Goal: Transaction & Acquisition: Book appointment/travel/reservation

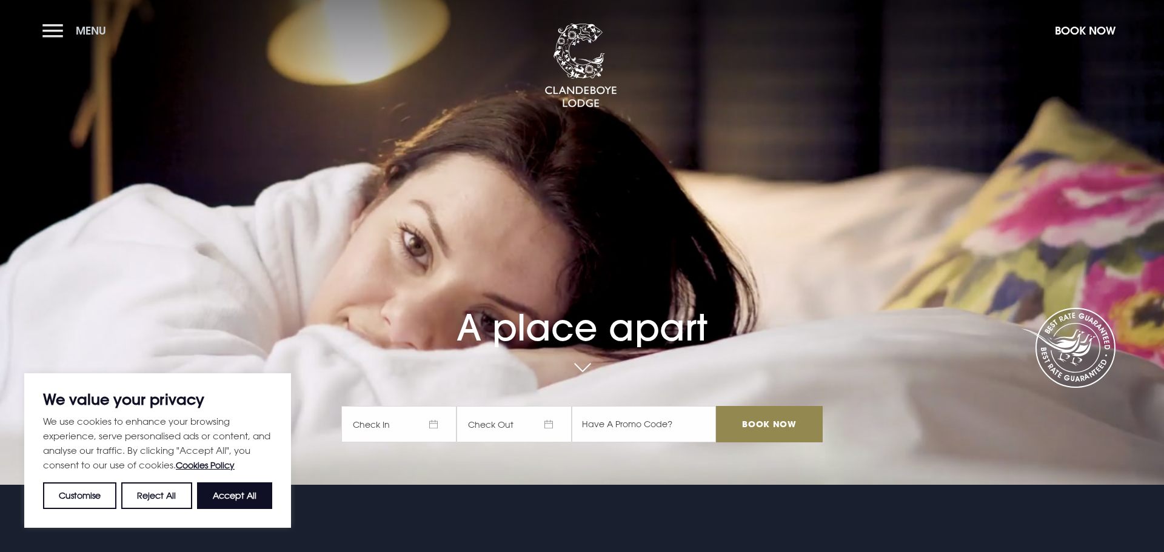
click at [98, 33] on span "Menu" at bounding box center [91, 31] width 30 height 14
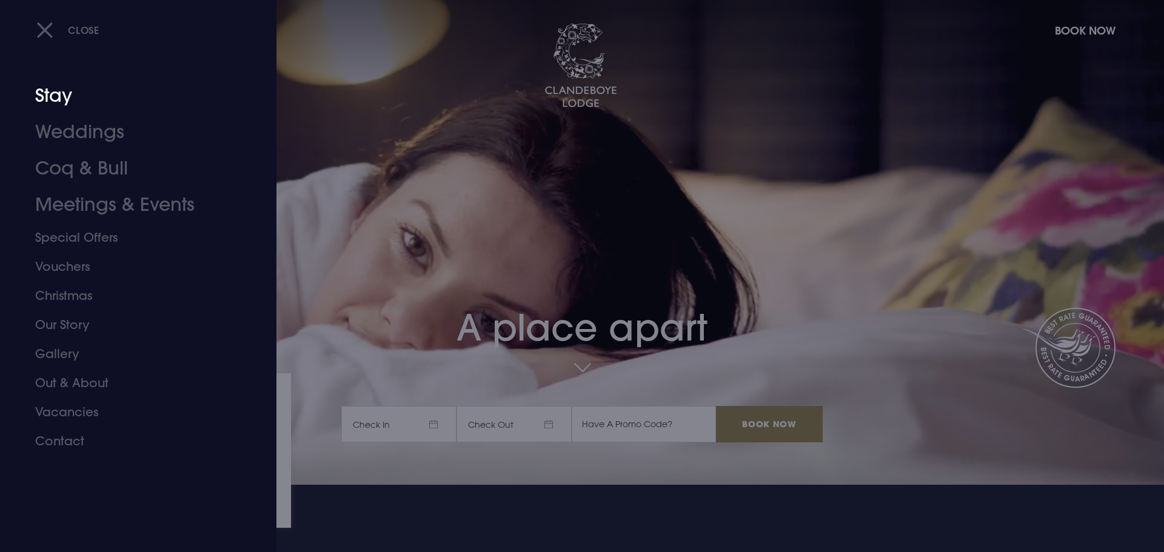
click at [87, 93] on link "Stay" at bounding box center [131, 96] width 192 height 36
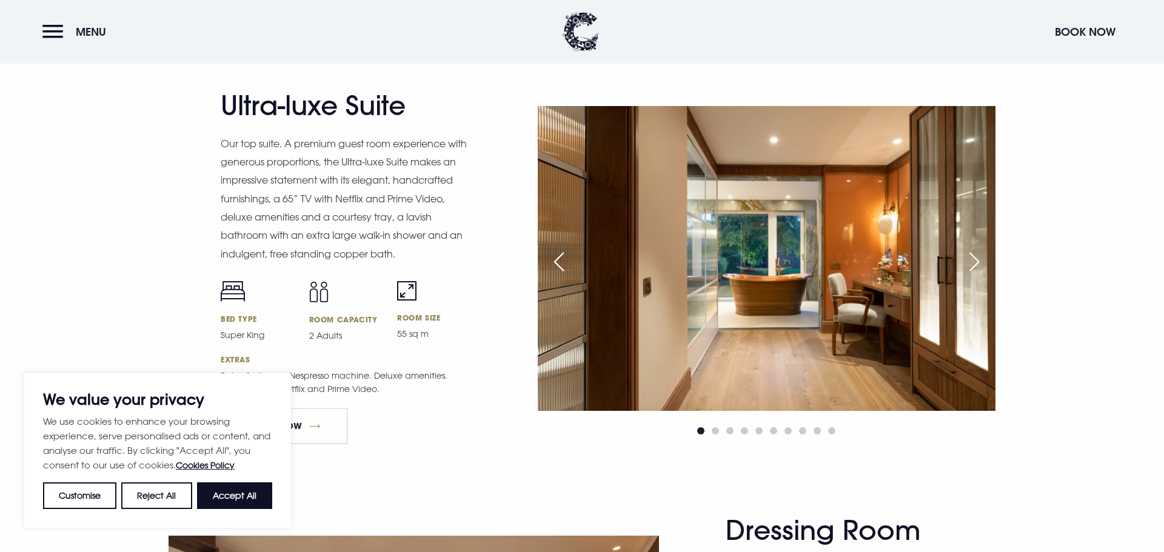
scroll to position [1576, 0]
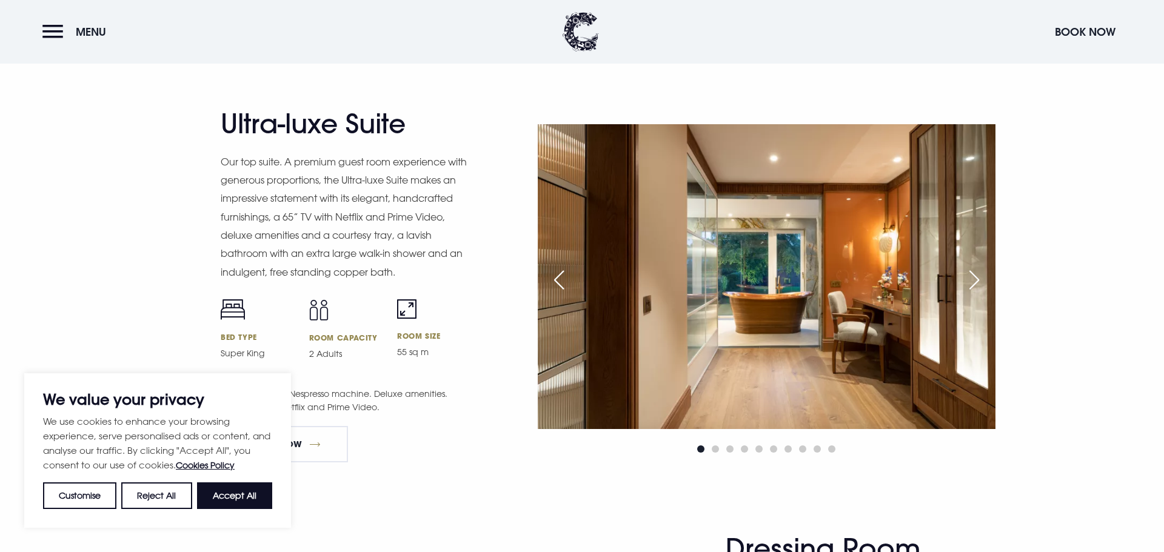
click at [981, 290] on div "Next slide" at bounding box center [974, 280] width 30 height 27
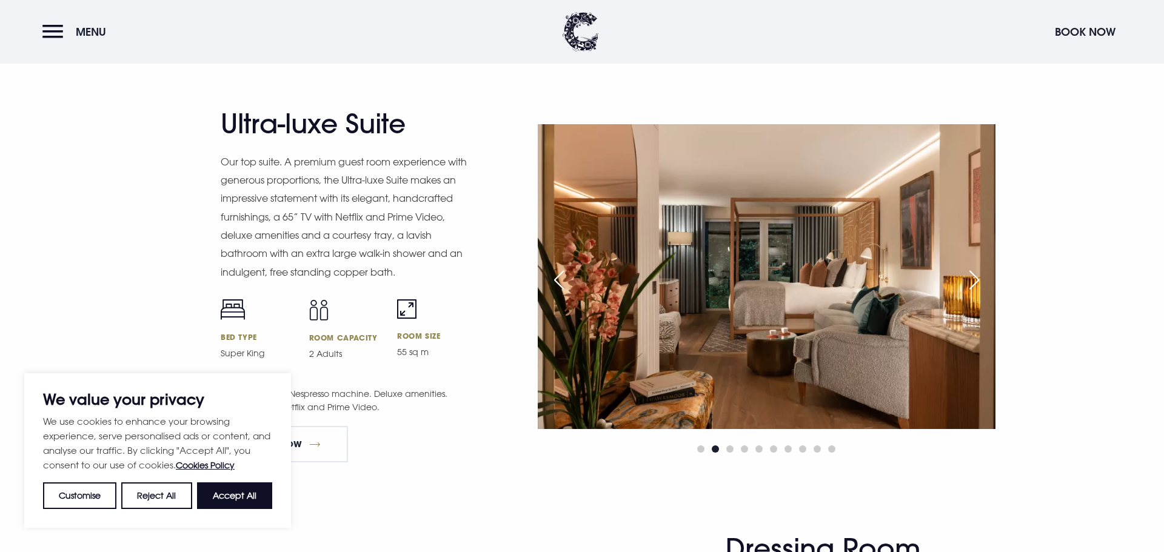
click at [981, 290] on div "Next slide" at bounding box center [974, 280] width 30 height 27
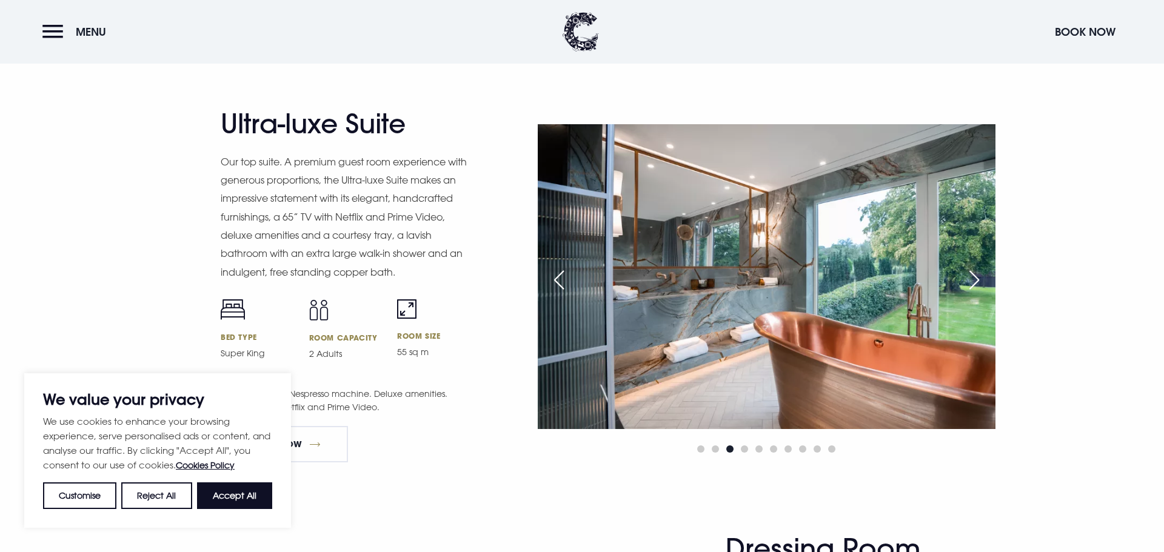
click at [981, 291] on div "Next slide" at bounding box center [974, 280] width 30 height 27
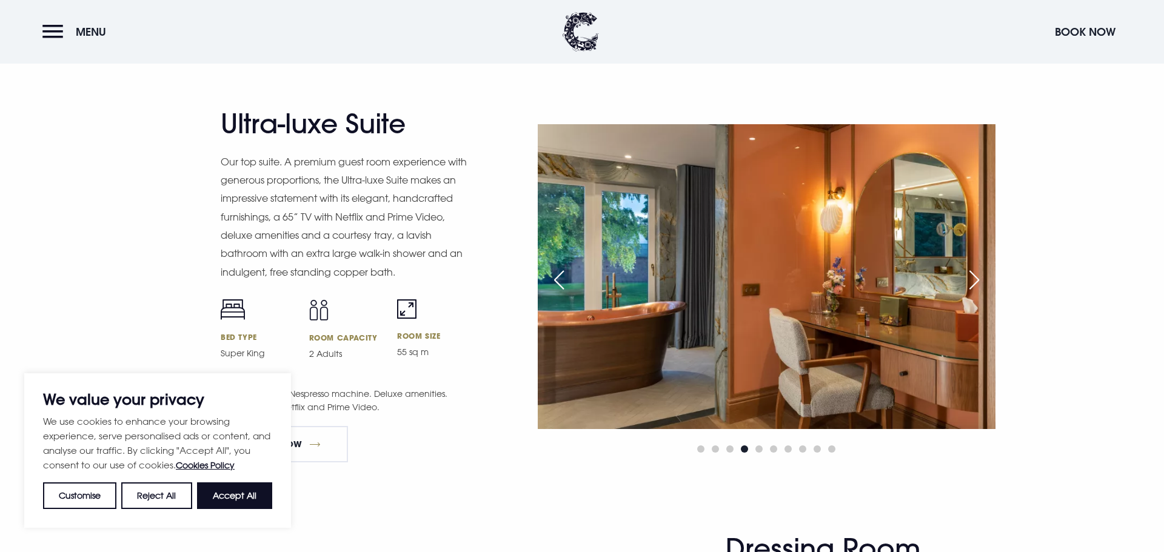
click at [981, 291] on div "Next slide" at bounding box center [974, 280] width 30 height 27
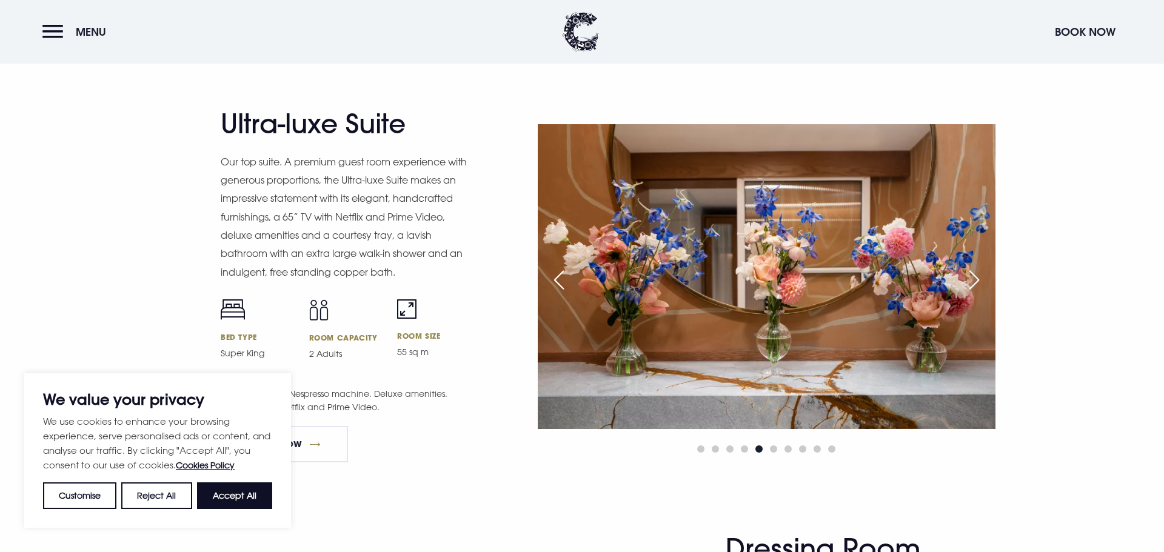
click at [981, 291] on div "Next slide" at bounding box center [974, 280] width 30 height 27
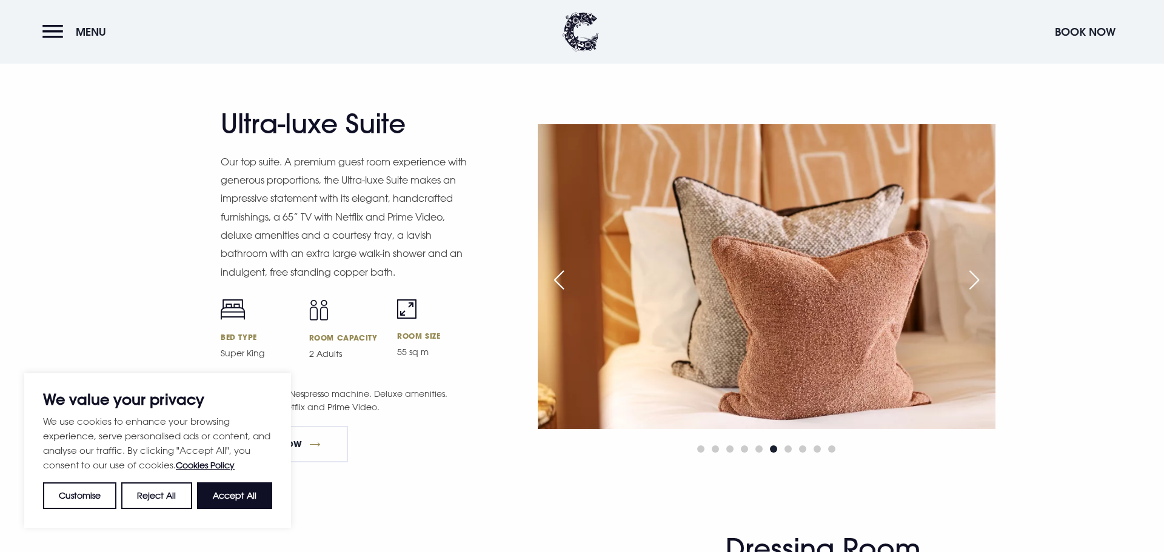
click at [981, 291] on div "Next slide" at bounding box center [974, 280] width 30 height 27
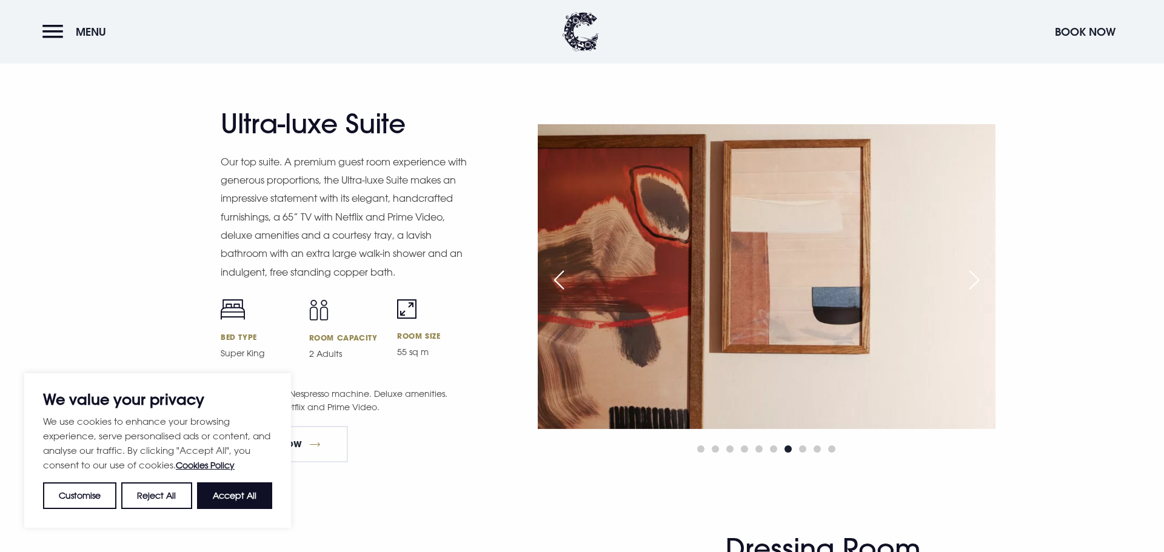
click at [981, 291] on div "Next slide" at bounding box center [974, 280] width 30 height 27
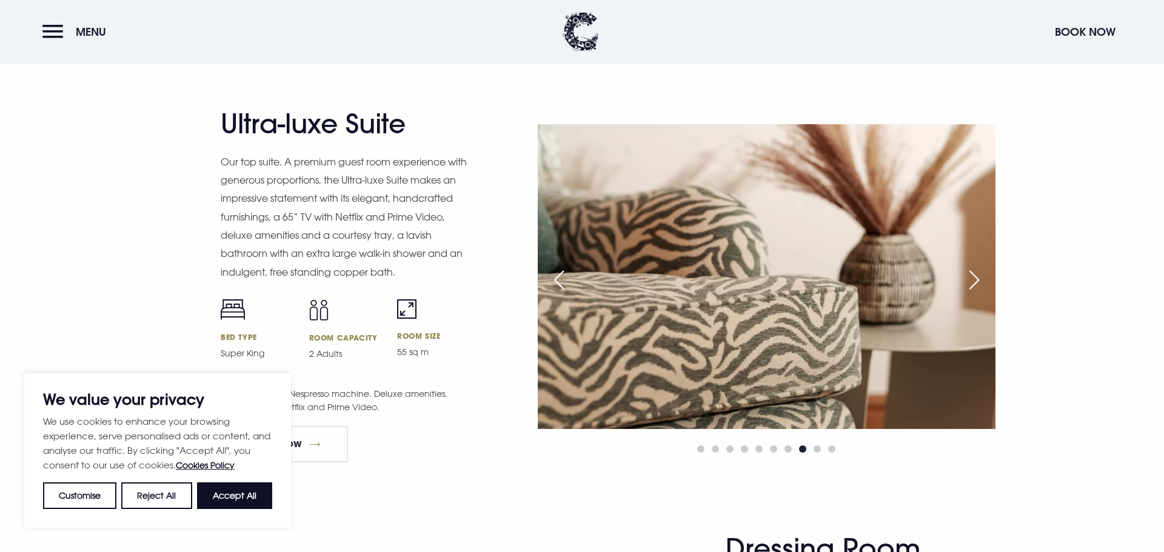
click at [981, 291] on div "Next slide" at bounding box center [974, 280] width 30 height 27
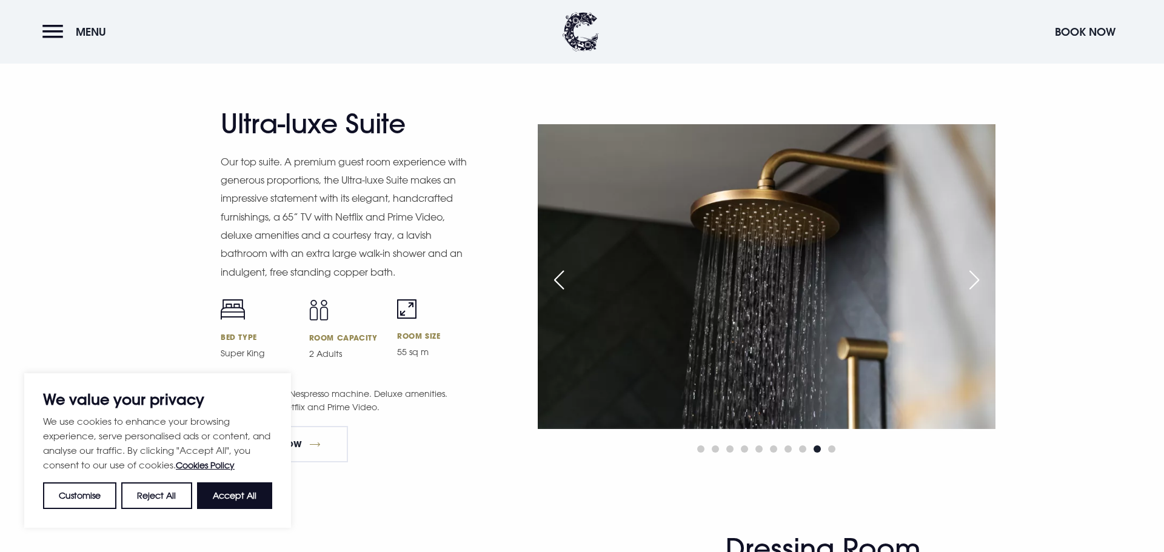
click at [981, 291] on div "Next slide" at bounding box center [974, 280] width 30 height 27
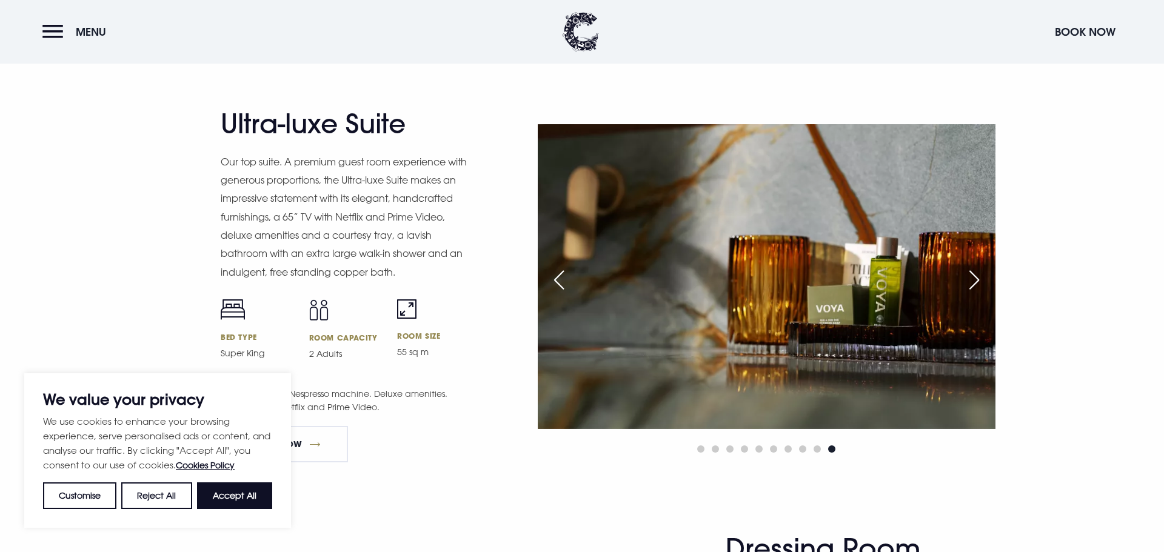
click at [981, 291] on div "Next slide" at bounding box center [974, 280] width 30 height 27
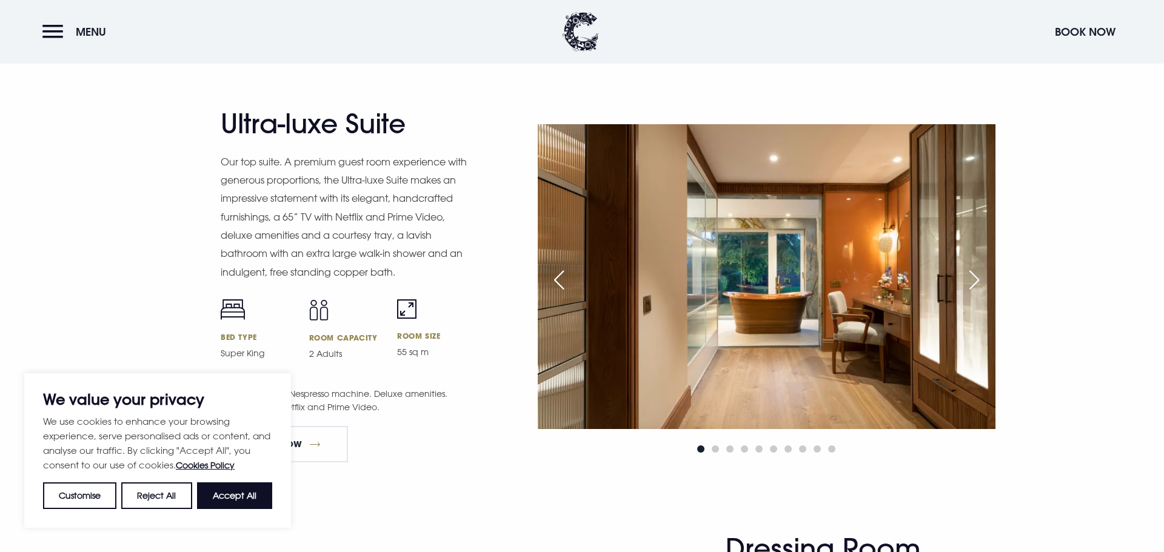
click at [981, 291] on div "Next slide" at bounding box center [974, 280] width 30 height 27
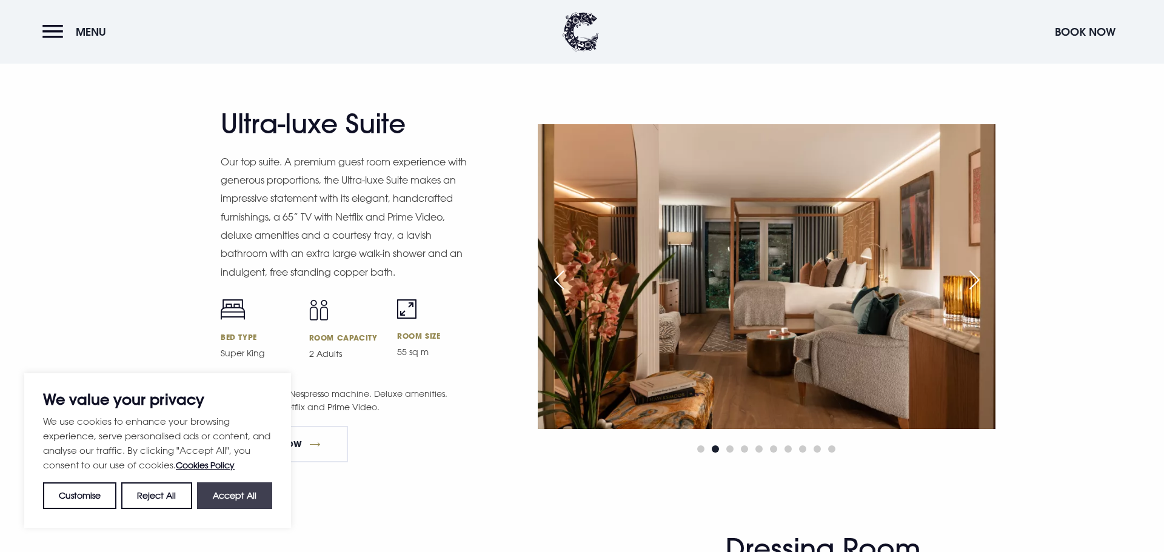
click at [222, 495] on button "Accept All" at bounding box center [234, 495] width 75 height 27
checkbox input "true"
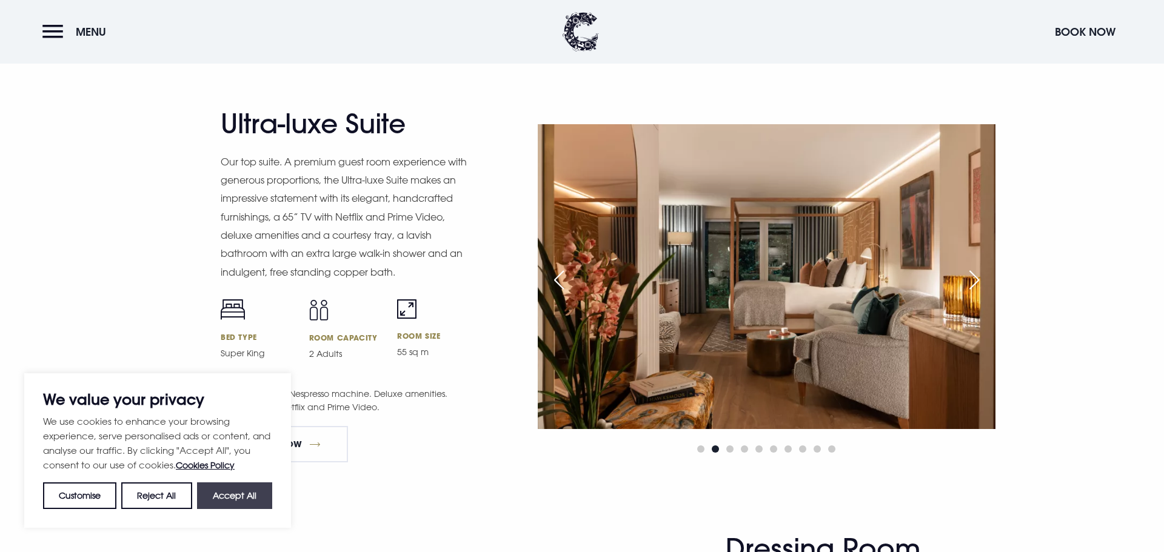
checkbox input "true"
